Goal: Find specific page/section: Find specific page/section

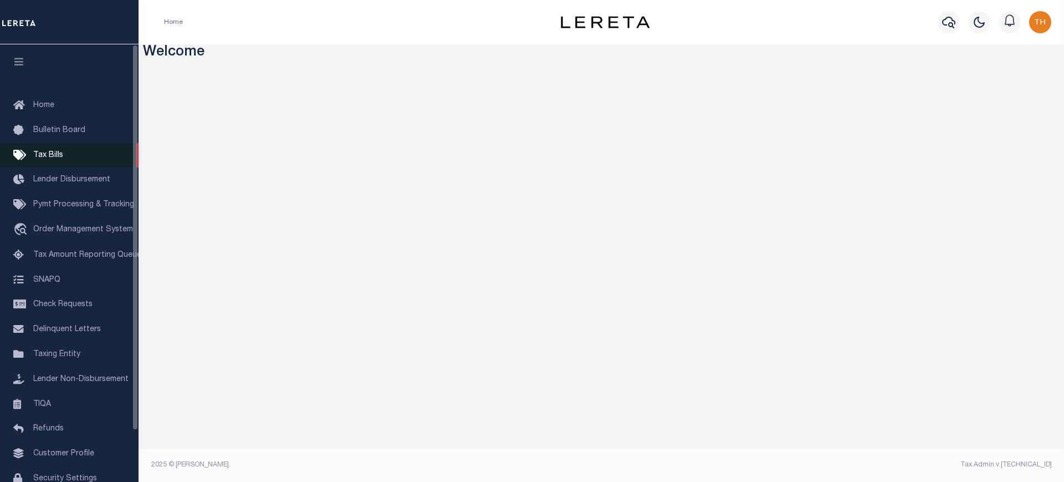
click at [33, 147] on link "Tax Bills" at bounding box center [69, 155] width 139 height 25
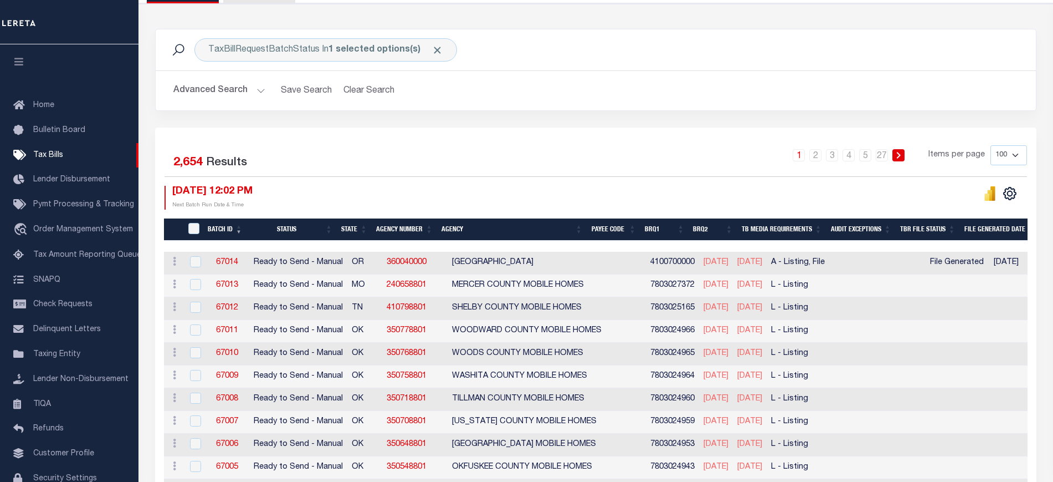
scroll to position [208, 0]
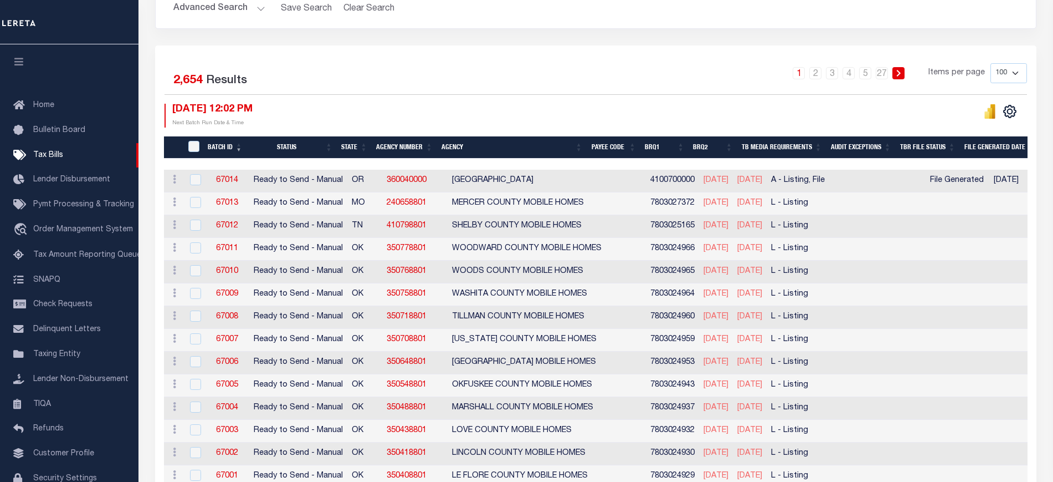
drag, startPoint x: 472, startPoint y: 161, endPoint x: 635, endPoint y: 160, distance: 162.9
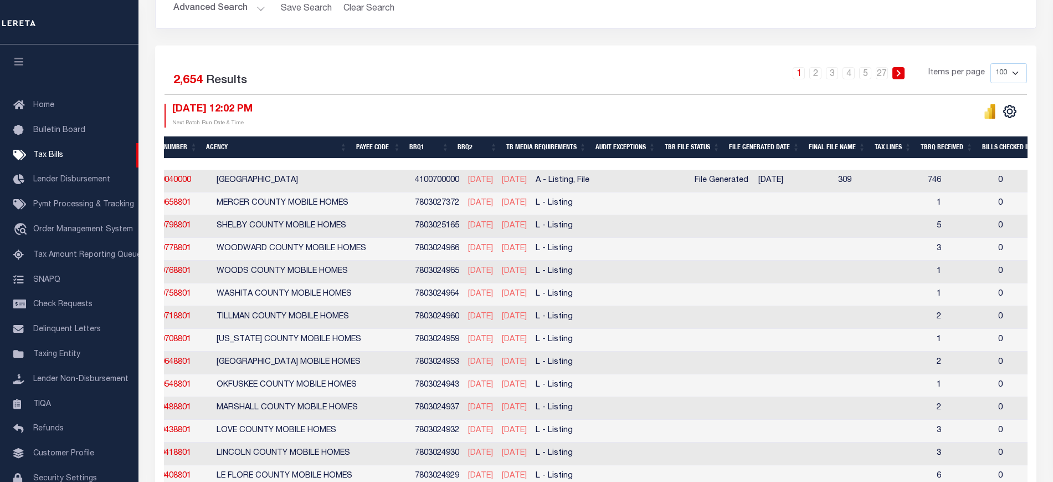
scroll to position [0, 296]
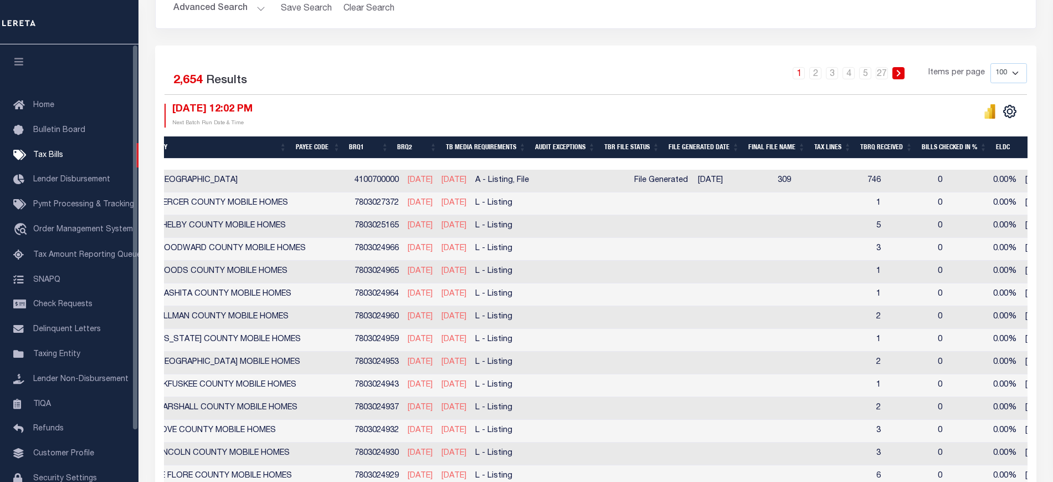
click at [24, 60] on icon "button" at bounding box center [19, 62] width 13 height 10
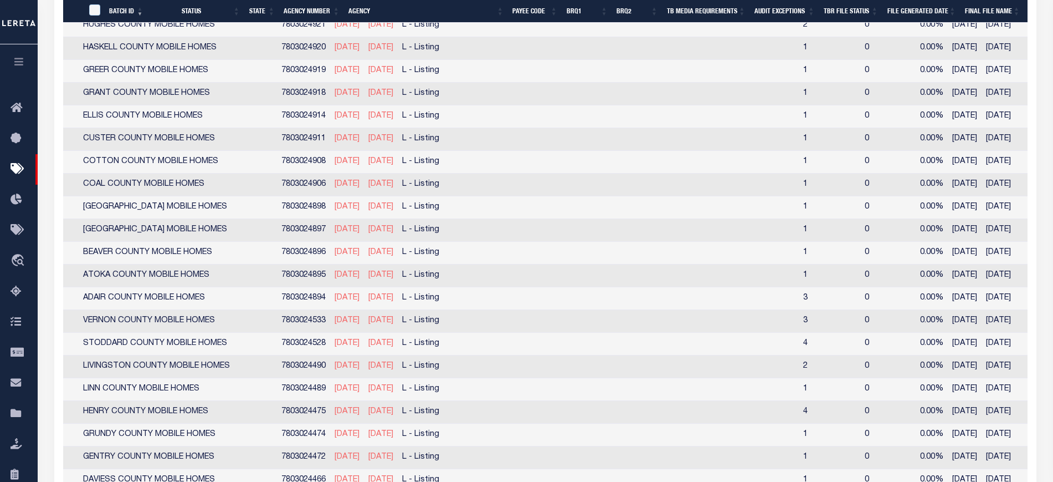
scroll to position [0, 0]
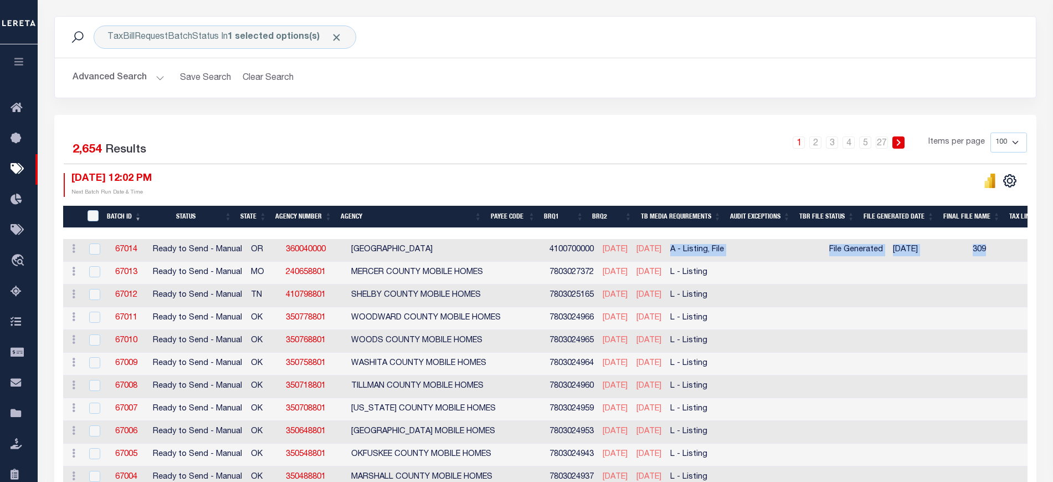
drag, startPoint x: 667, startPoint y: 252, endPoint x: 977, endPoint y: 243, distance: 310.4
click at [977, 243] on tr "ACTIONS Delete 67014 Ready to Send - Manual OR 360040000 CLATSOP COUNTY 4100700…" at bounding box center [990, 250] width 1855 height 23
drag, startPoint x: 996, startPoint y: 250, endPoint x: 666, endPoint y: 257, distance: 329.8
click at [666, 257] on tr "ACTIONS Delete 67014 Ready to Send - Manual OR 360040000 CLATSOP COUNTY 4100700…" at bounding box center [990, 250] width 1855 height 23
